Goal: Task Accomplishment & Management: Complete application form

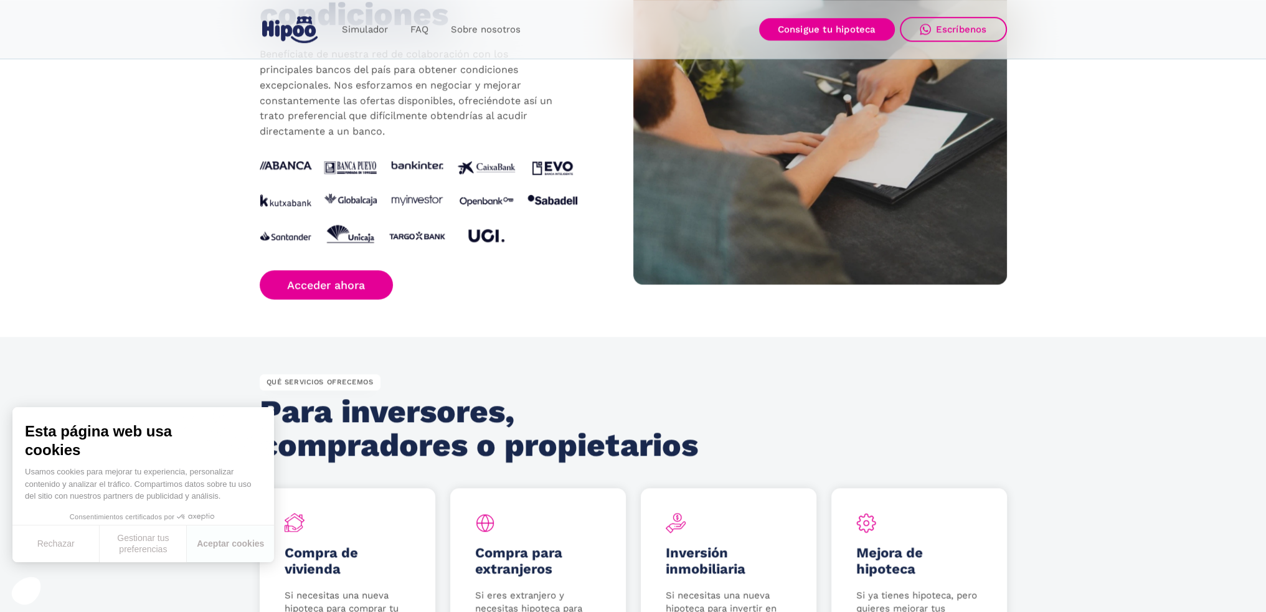
scroll to position [1293, 0]
click at [318, 288] on link "Acceder ahora" at bounding box center [327, 284] width 134 height 29
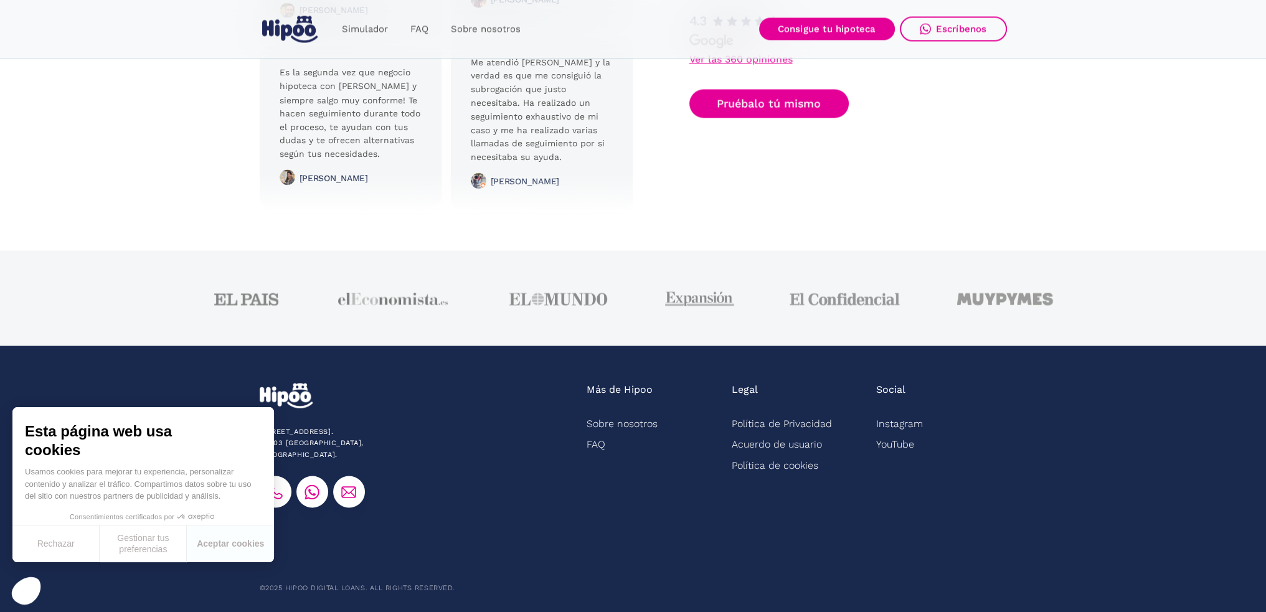
scroll to position [3064, 0]
click at [223, 541] on button "Aceptar cookies" at bounding box center [230, 544] width 87 height 37
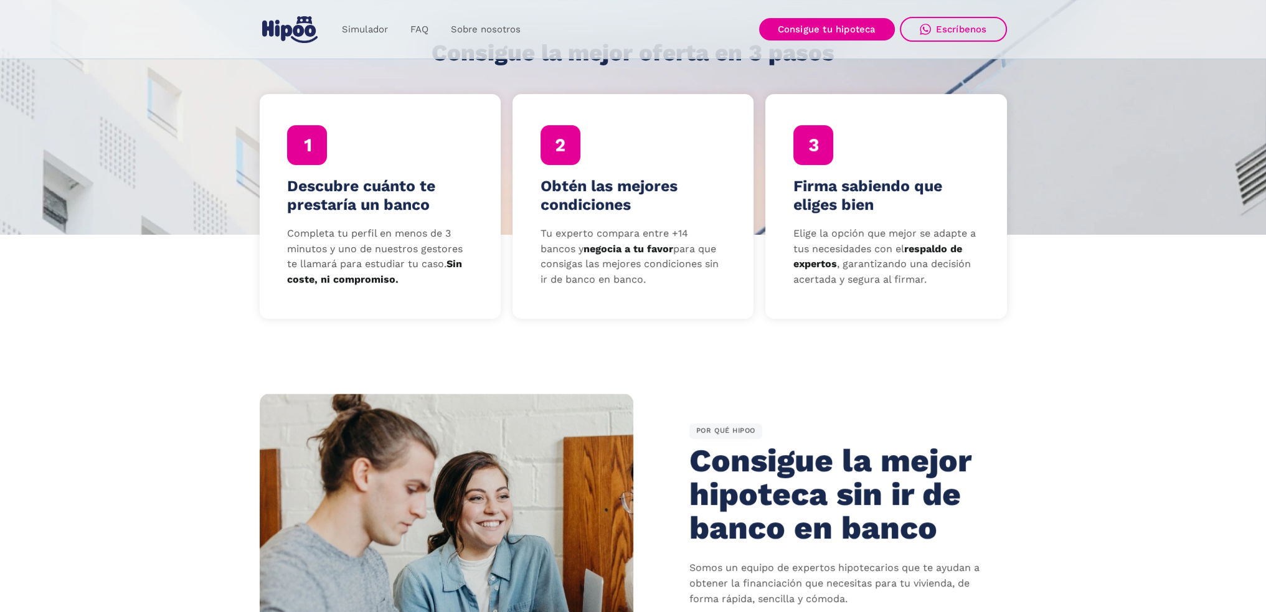
scroll to position [0, 0]
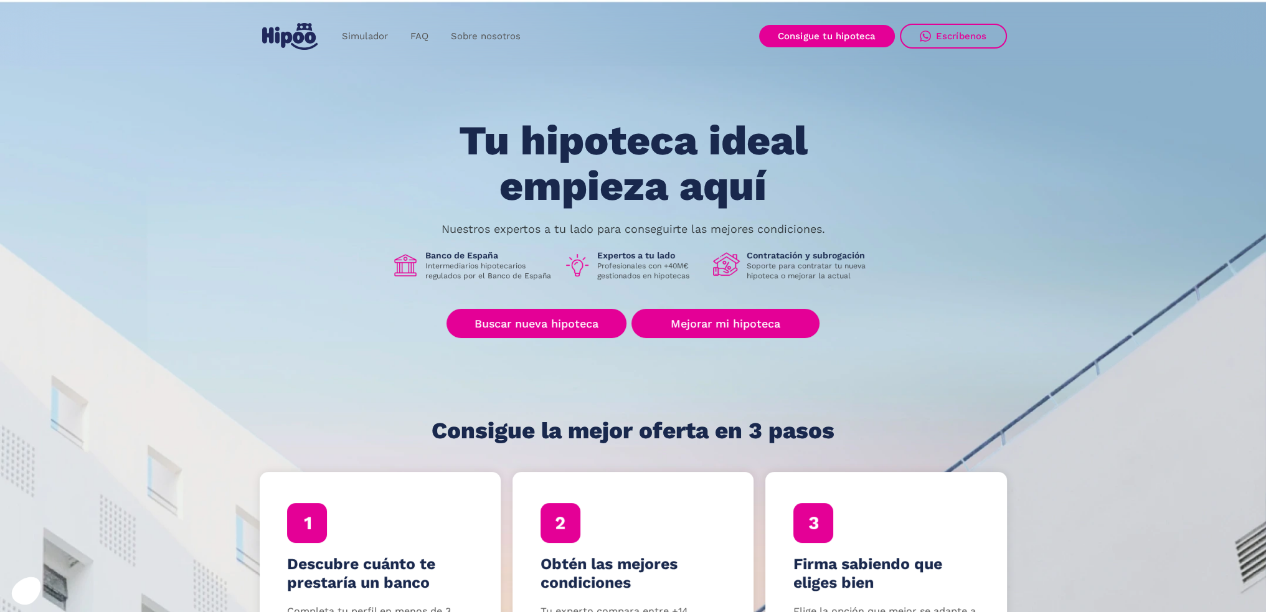
click at [293, 24] on img "home" at bounding box center [289, 36] width 55 height 27
click at [790, 46] on link "Consigue tu hipoteca" at bounding box center [827, 36] width 136 height 22
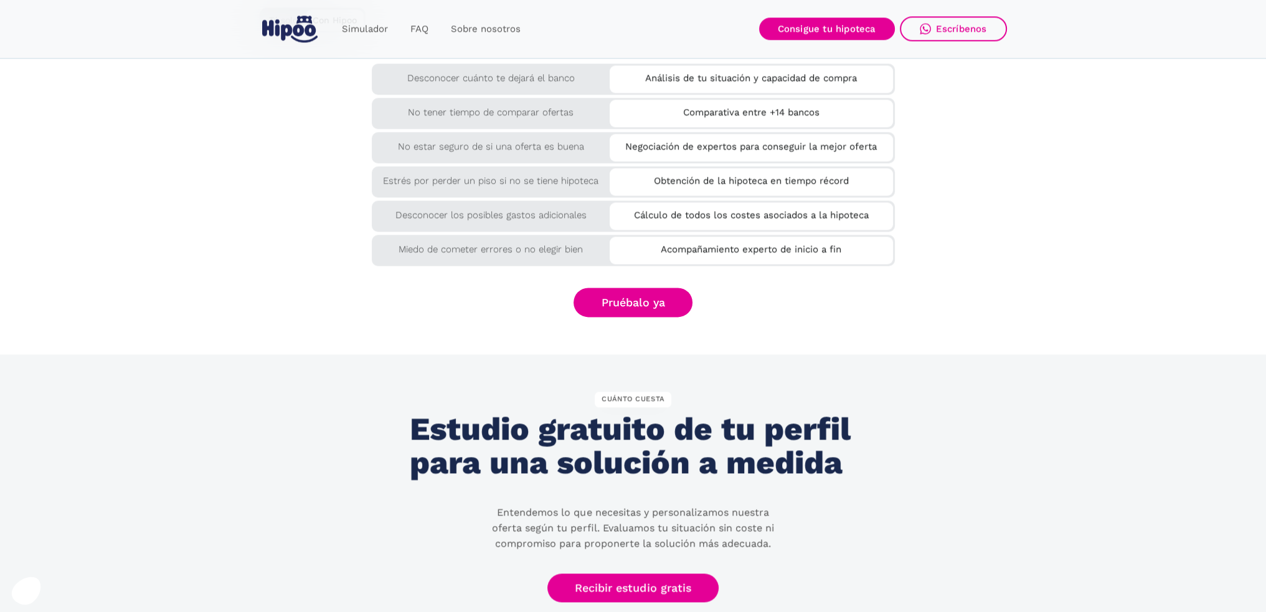
scroll to position [2199, 0]
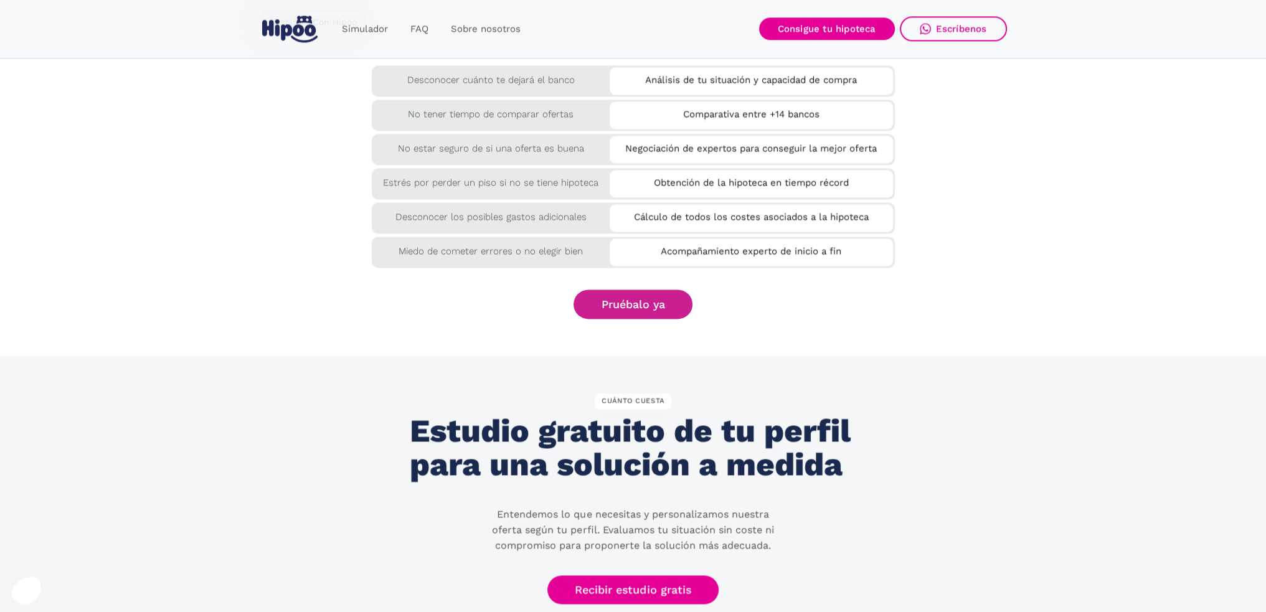
click at [639, 305] on link "Pruébalo ya" at bounding box center [633, 304] width 120 height 29
